Goal: Task Accomplishment & Management: Use online tool/utility

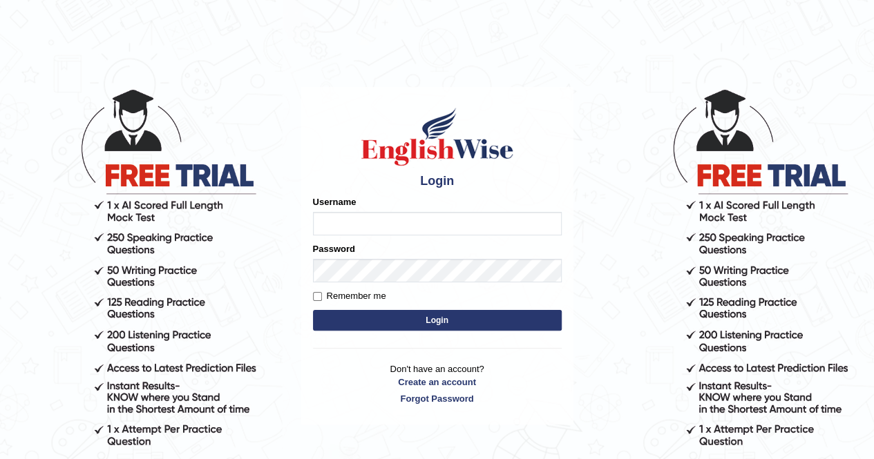
click at [363, 221] on input "Username" at bounding box center [437, 223] width 249 height 23
type input "Kiran1228"
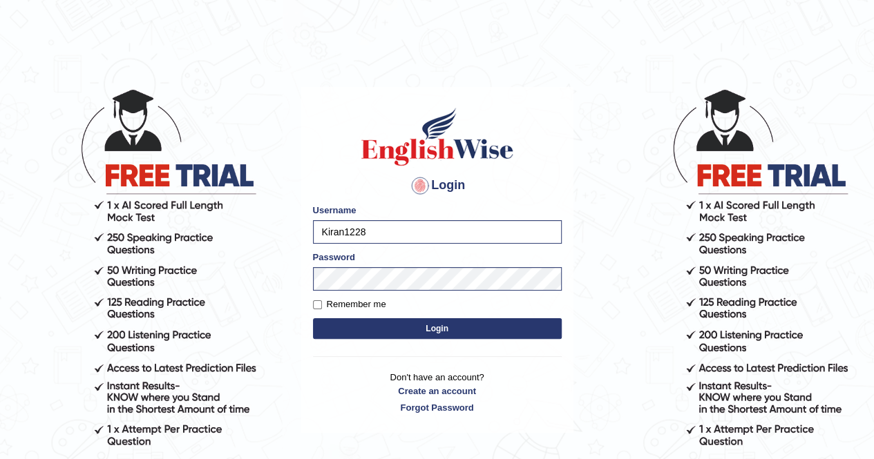
click at [419, 324] on button "Login" at bounding box center [437, 328] width 249 height 21
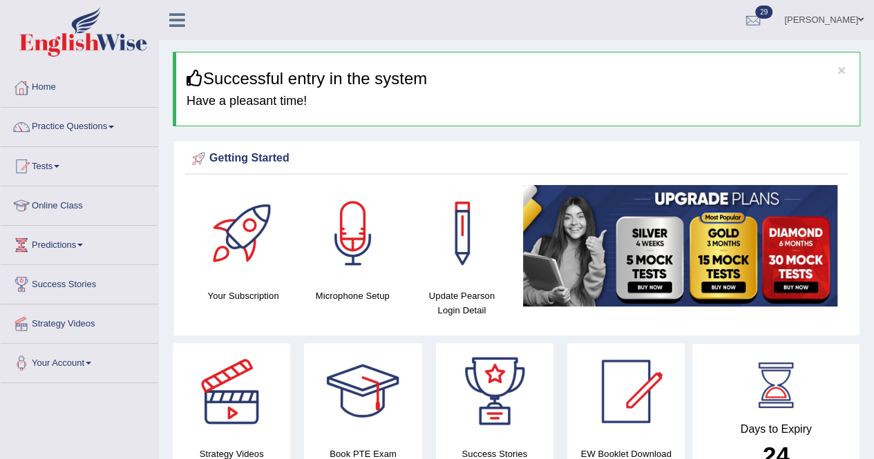
click at [56, 162] on link "Tests" at bounding box center [79, 164] width 157 height 35
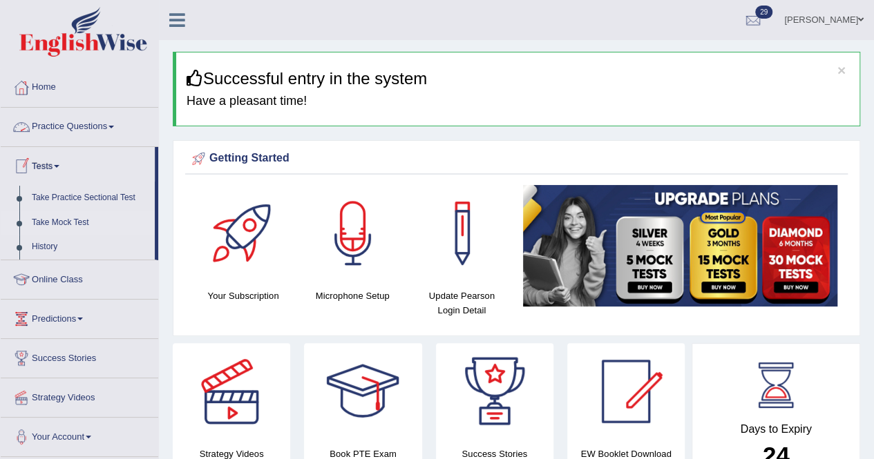
click at [70, 222] on link "Take Mock Test" at bounding box center [90, 223] width 129 height 25
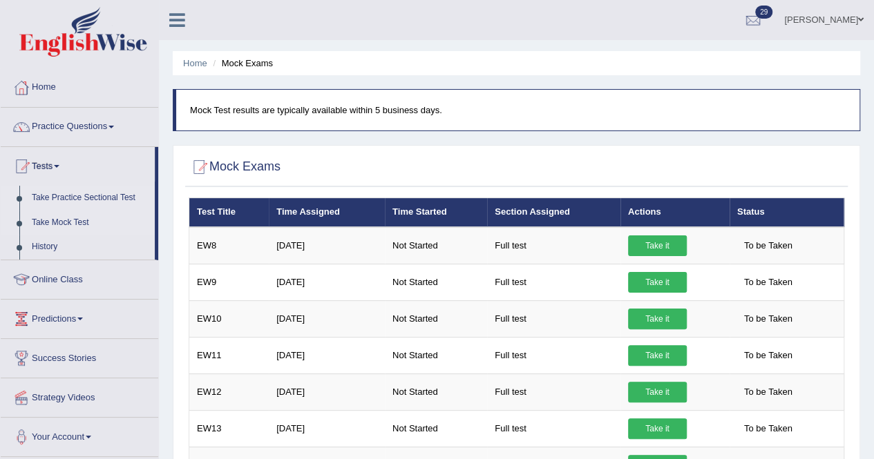
click at [83, 198] on link "Take Practice Sectional Test" at bounding box center [90, 198] width 129 height 25
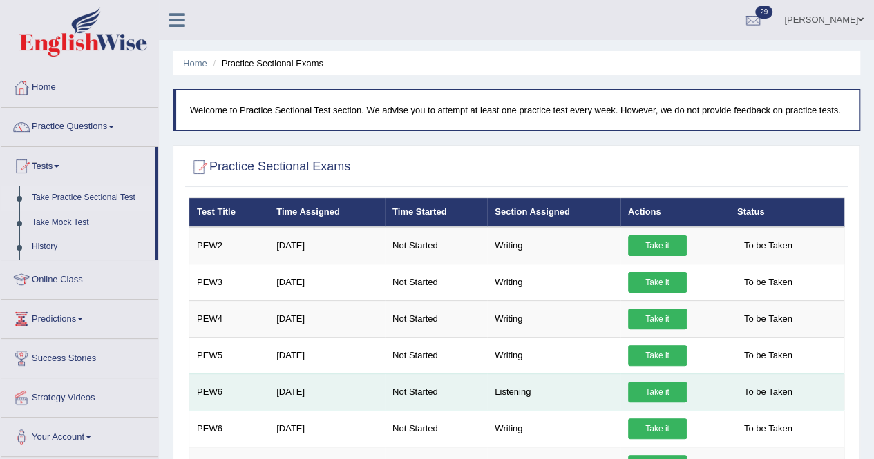
click at [658, 385] on link "Take it" at bounding box center [657, 392] width 59 height 21
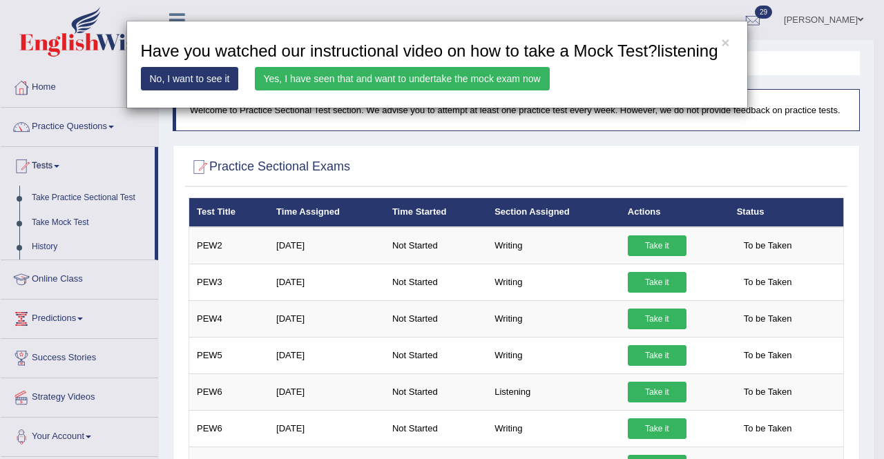
click at [390, 82] on link "Yes, I have seen that and want to undertake the mock exam now" at bounding box center [402, 78] width 295 height 23
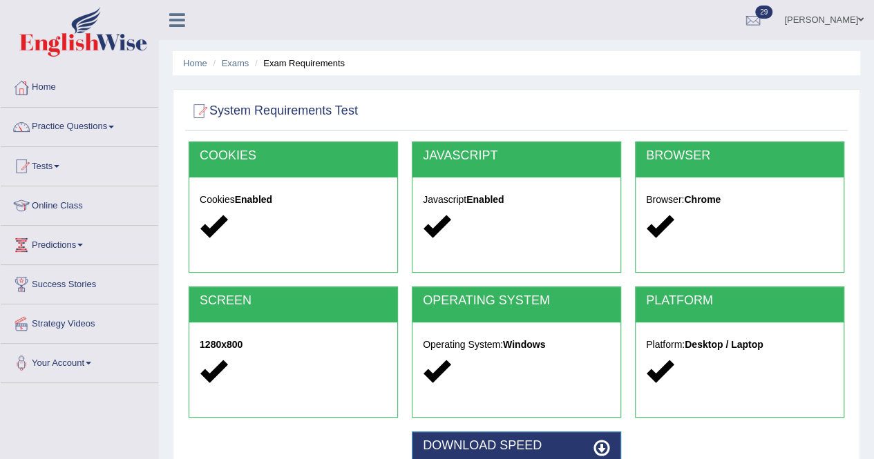
scroll to position [265, 0]
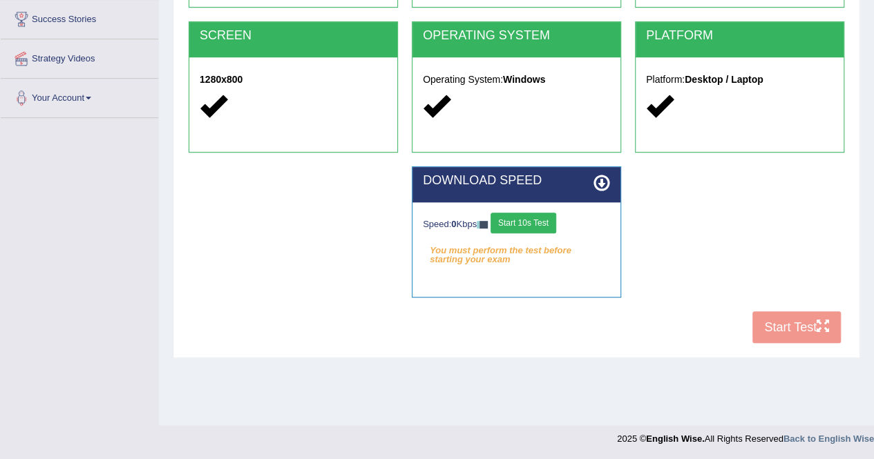
click at [536, 218] on button "Start 10s Test" at bounding box center [523, 223] width 66 height 21
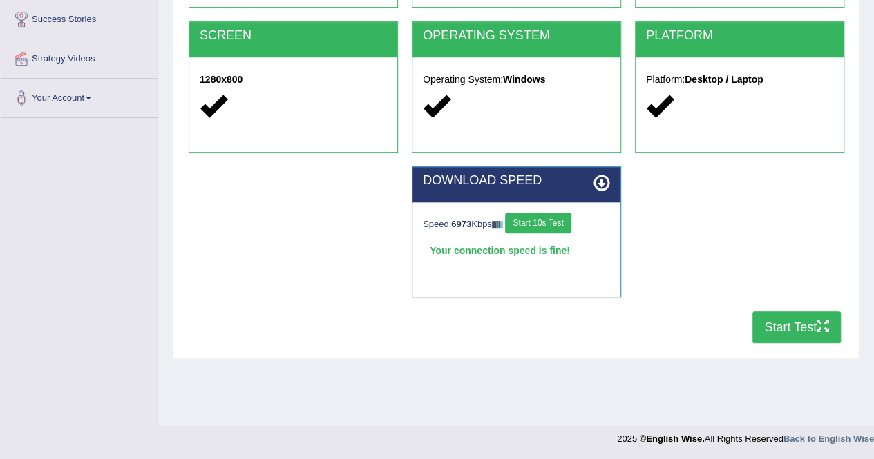
click at [799, 328] on button "Start Test" at bounding box center [796, 328] width 88 height 32
